Goal: Task Accomplishment & Management: Manage account settings

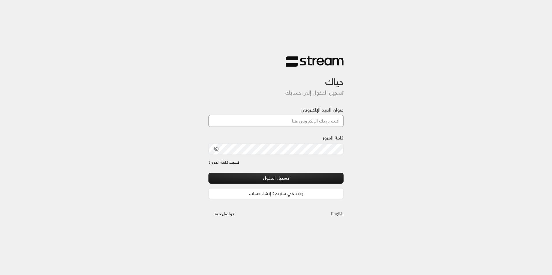
click at [302, 124] on input "عنوان البريد الإلكتروني" at bounding box center [275, 121] width 135 height 12
type input "[EMAIL_ADDRESS][DOMAIN_NAME]"
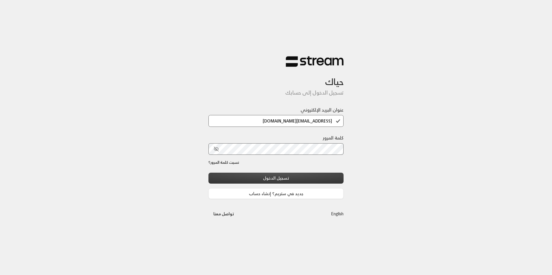
click at [303, 179] on button "تسجيل الدخول" at bounding box center [275, 178] width 135 height 11
click at [270, 180] on div "تسجيل الدخول جديد في ستريم؟ إنشاء حساب" at bounding box center [275, 186] width 135 height 26
click at [287, 154] on div "كلمة المرور" at bounding box center [275, 147] width 135 height 25
click at [285, 174] on div "تسجيل الدخول جديد في ستريم؟ إنشاء حساب" at bounding box center [275, 186] width 135 height 26
click at [309, 118] on input "[EMAIL_ADDRESS][DOMAIN_NAME]" at bounding box center [275, 121] width 135 height 12
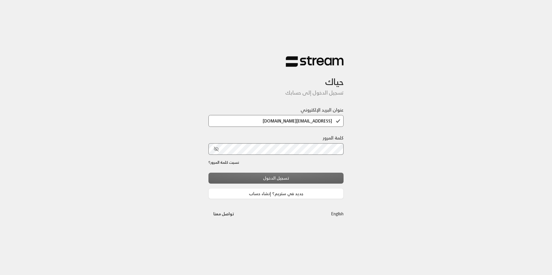
click at [286, 178] on div "تسجيل الدخول جديد في ستريم؟ إنشاء حساب" at bounding box center [275, 186] width 135 height 26
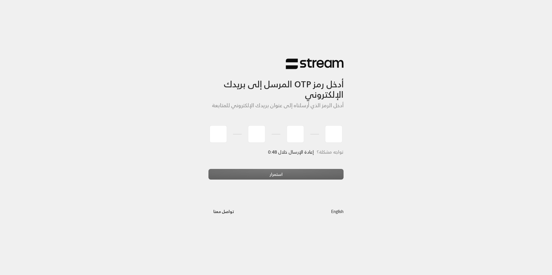
click at [449, 143] on div "أدخل رمز OTP المرسل إلى بريدك الإلكتروني أدخل الرمز الذي أرسلناه إلى عنوان بريد…" at bounding box center [276, 137] width 552 height 275
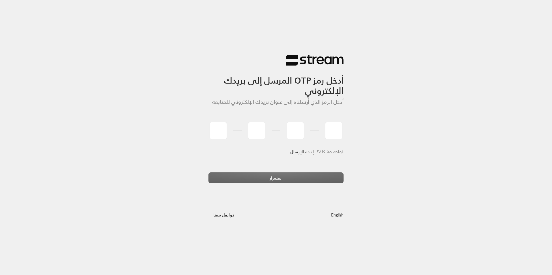
click at [293, 152] on link "إعادة الإرسال" at bounding box center [302, 152] width 24 height 12
type input "7"
type input "2"
type input "9"
type input "8"
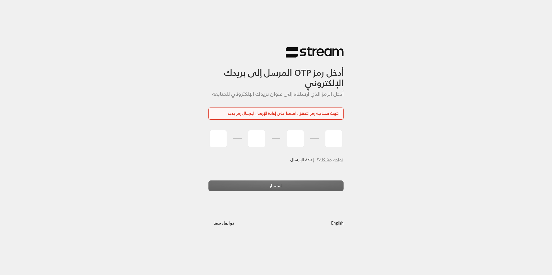
click at [295, 161] on link "إعادة الإرسال" at bounding box center [302, 160] width 24 height 12
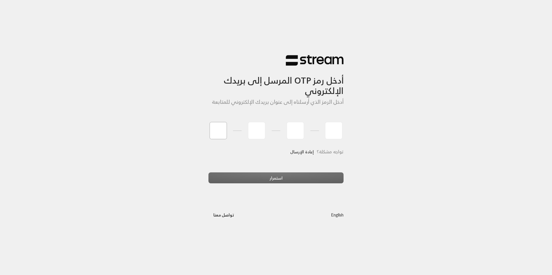
type input "1"
type input "0"
type input "6"
type input "3"
click at [277, 175] on button "استمرار" at bounding box center [275, 178] width 135 height 11
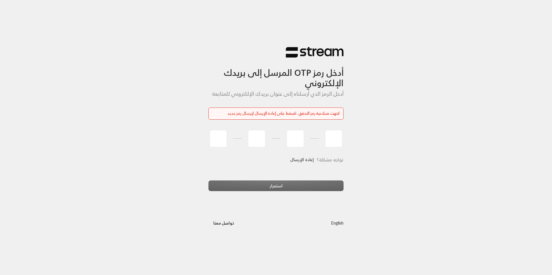
click at [305, 160] on link "إعادة الإرسال" at bounding box center [302, 160] width 24 height 12
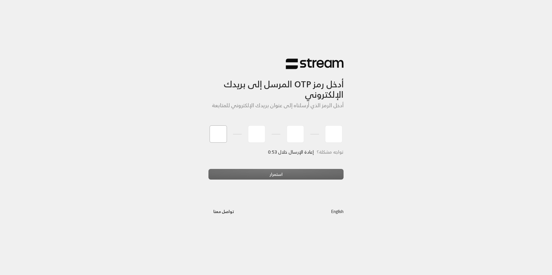
type input "8"
type input "5"
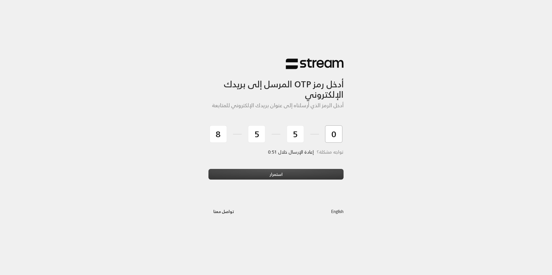
type input "0"
click at [306, 172] on button "استمرار" at bounding box center [275, 174] width 135 height 11
